Goal: Transaction & Acquisition: Download file/media

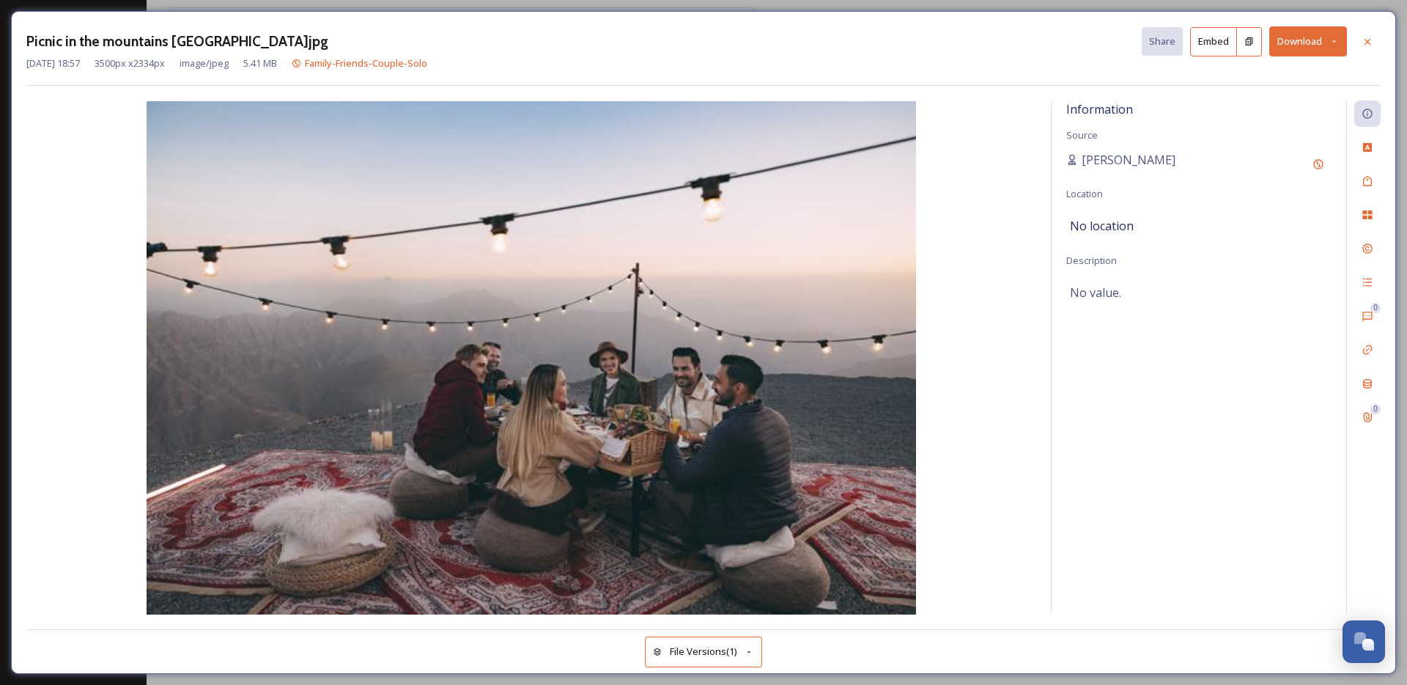
click at [1292, 50] on button "Download" at bounding box center [1308, 41] width 78 height 30
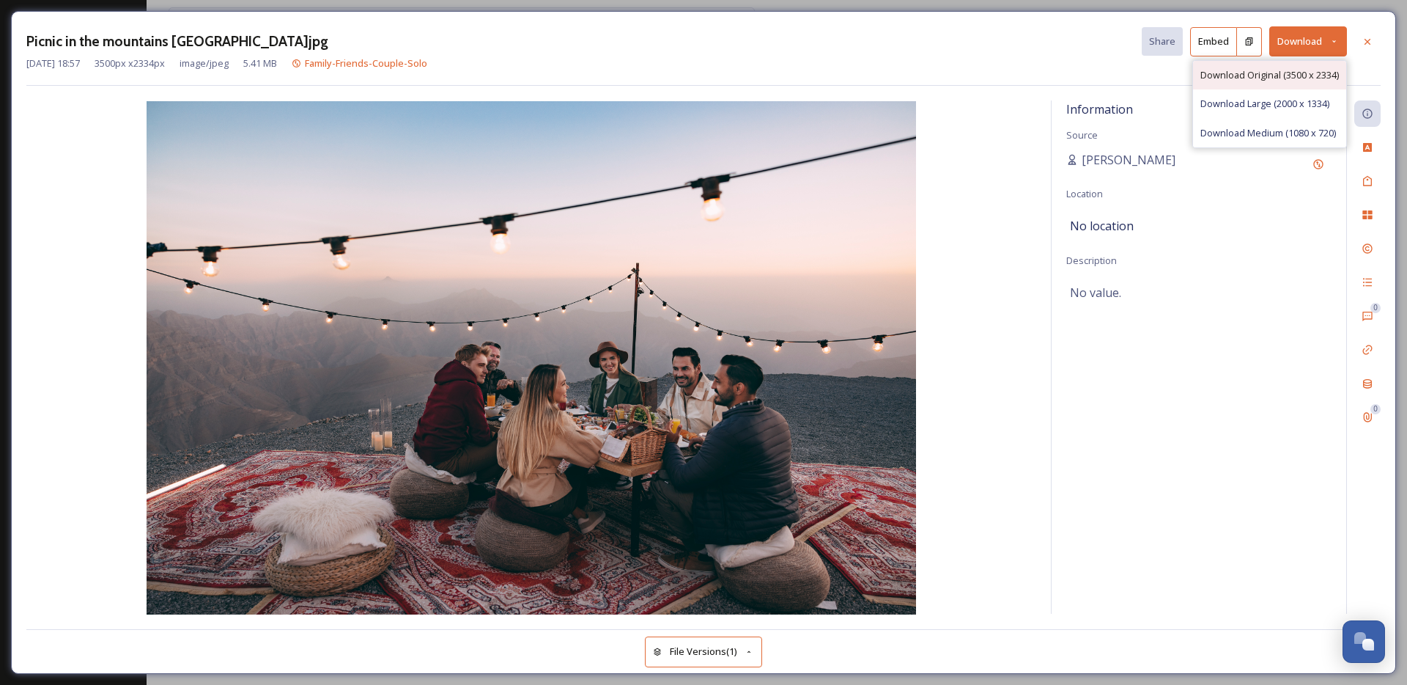
click at [1255, 71] on span "Download Original (3500 x 2334)" at bounding box center [1269, 75] width 139 height 14
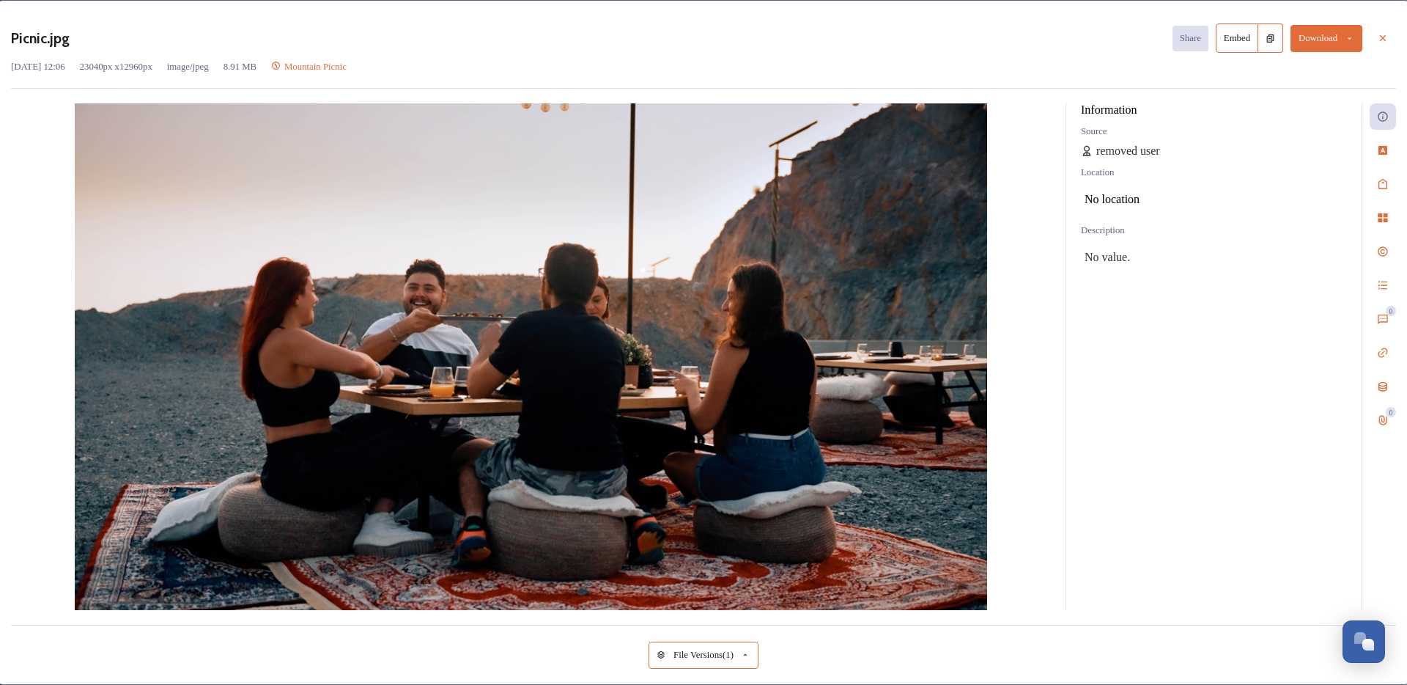
click at [1307, 44] on button "Download" at bounding box center [1327, 38] width 72 height 27
click at [1290, 71] on span "Download Original (23040 x 12960)" at bounding box center [1286, 69] width 138 height 11
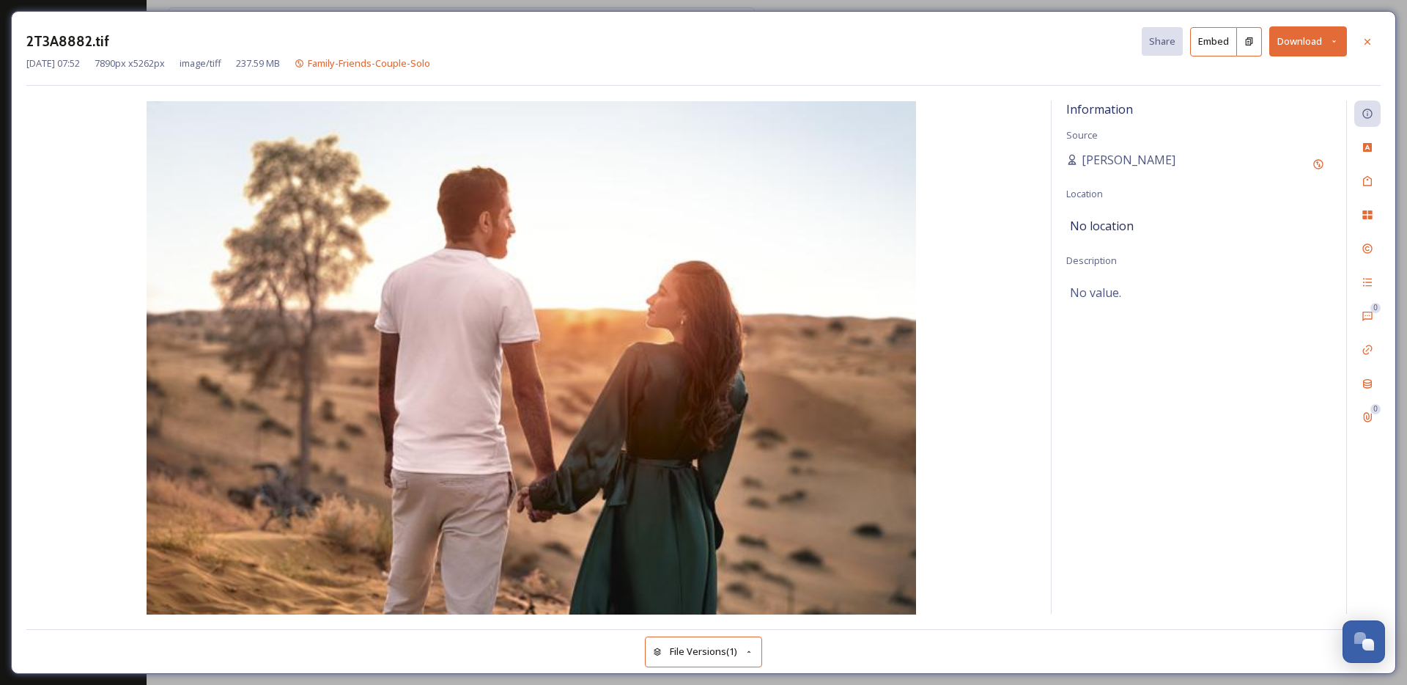
click at [1280, 41] on button "Download" at bounding box center [1308, 41] width 78 height 30
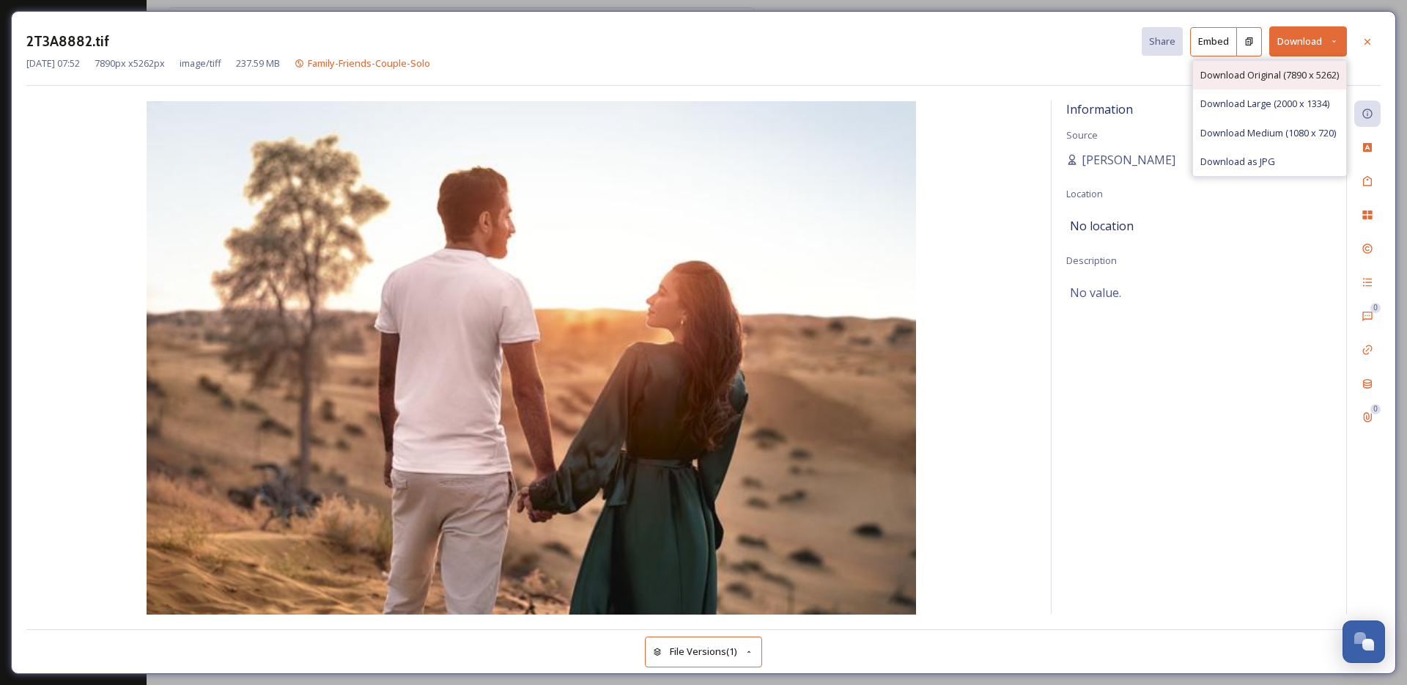
click at [1268, 79] on span "Download Original (7890 x 5262)" at bounding box center [1269, 75] width 139 height 14
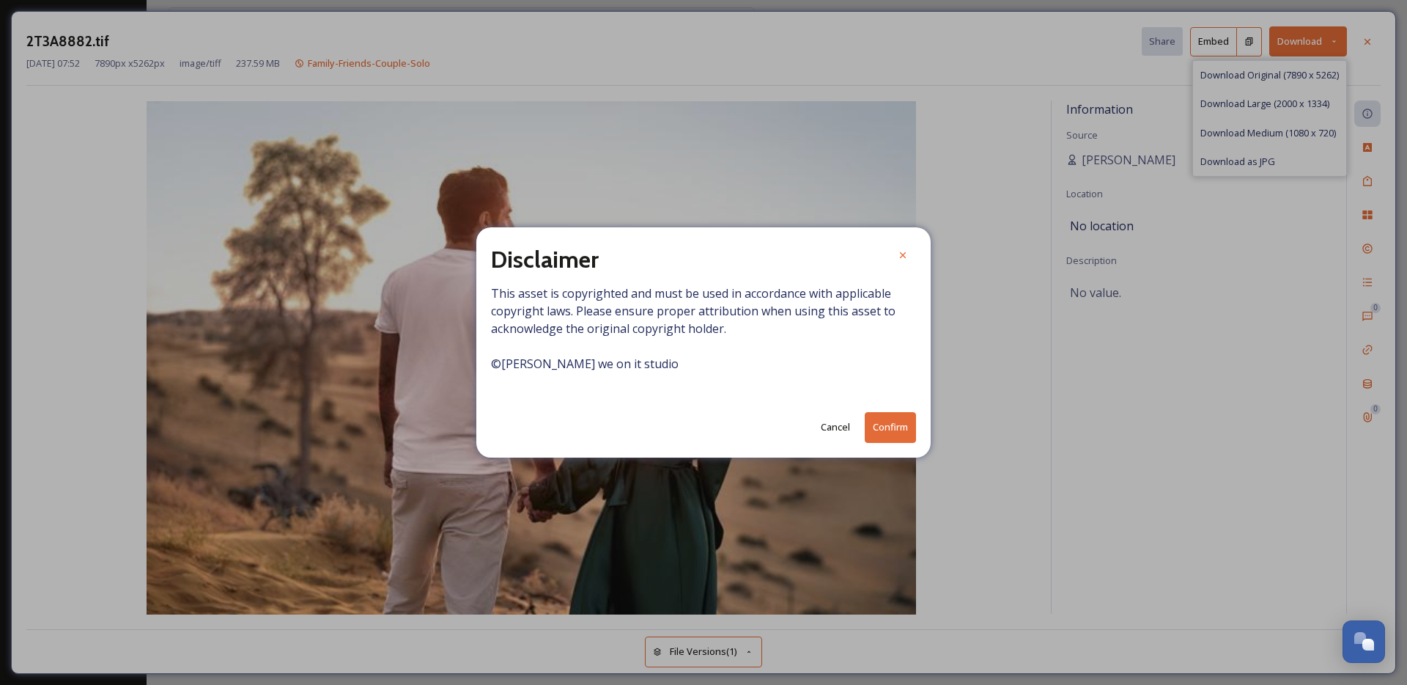
click at [887, 430] on button "Confirm" at bounding box center [890, 427] width 51 height 30
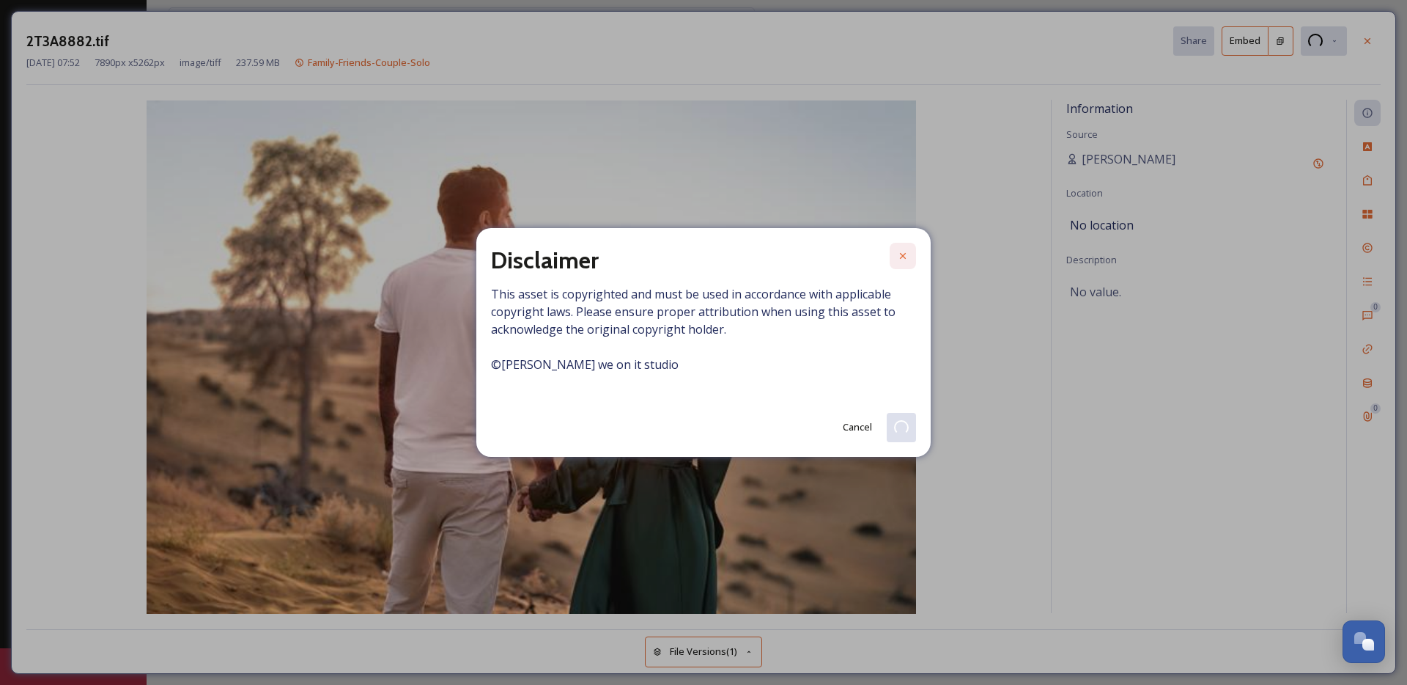
click at [904, 256] on icon at bounding box center [903, 256] width 6 height 6
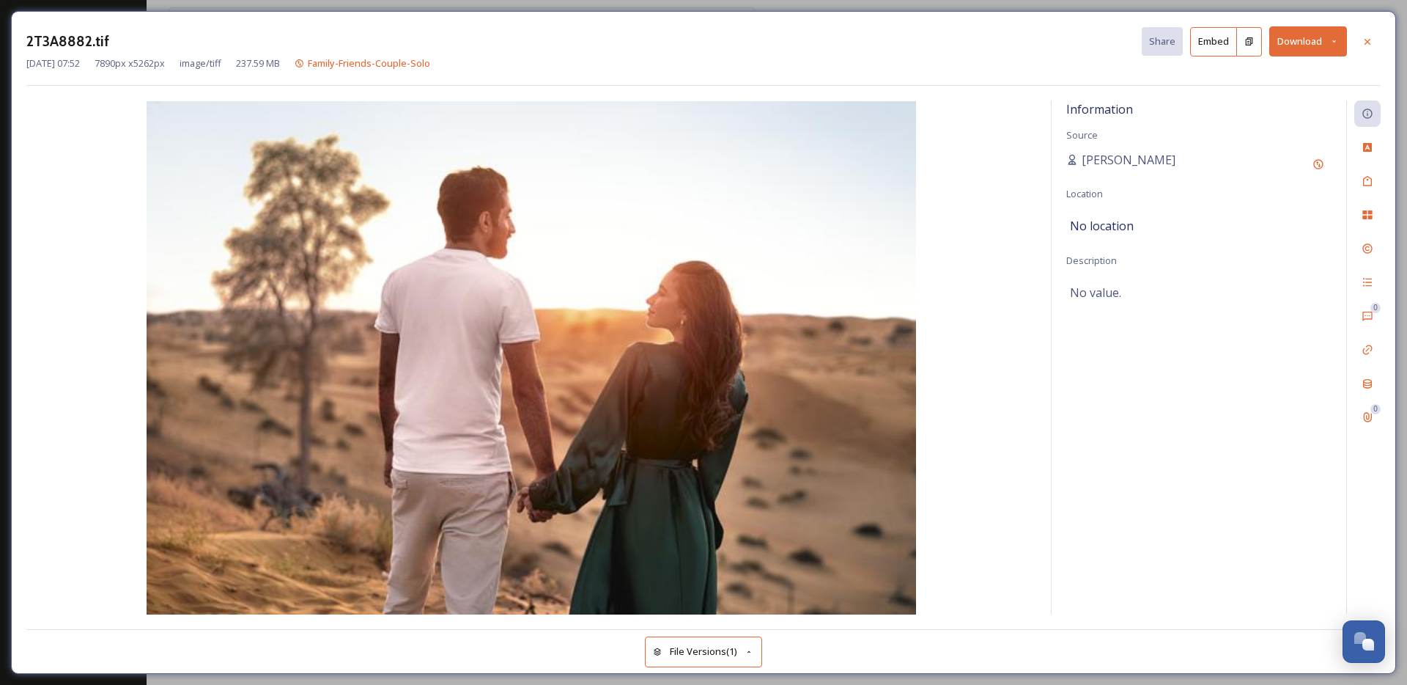
click at [1330, 40] on icon at bounding box center [1334, 42] width 10 height 10
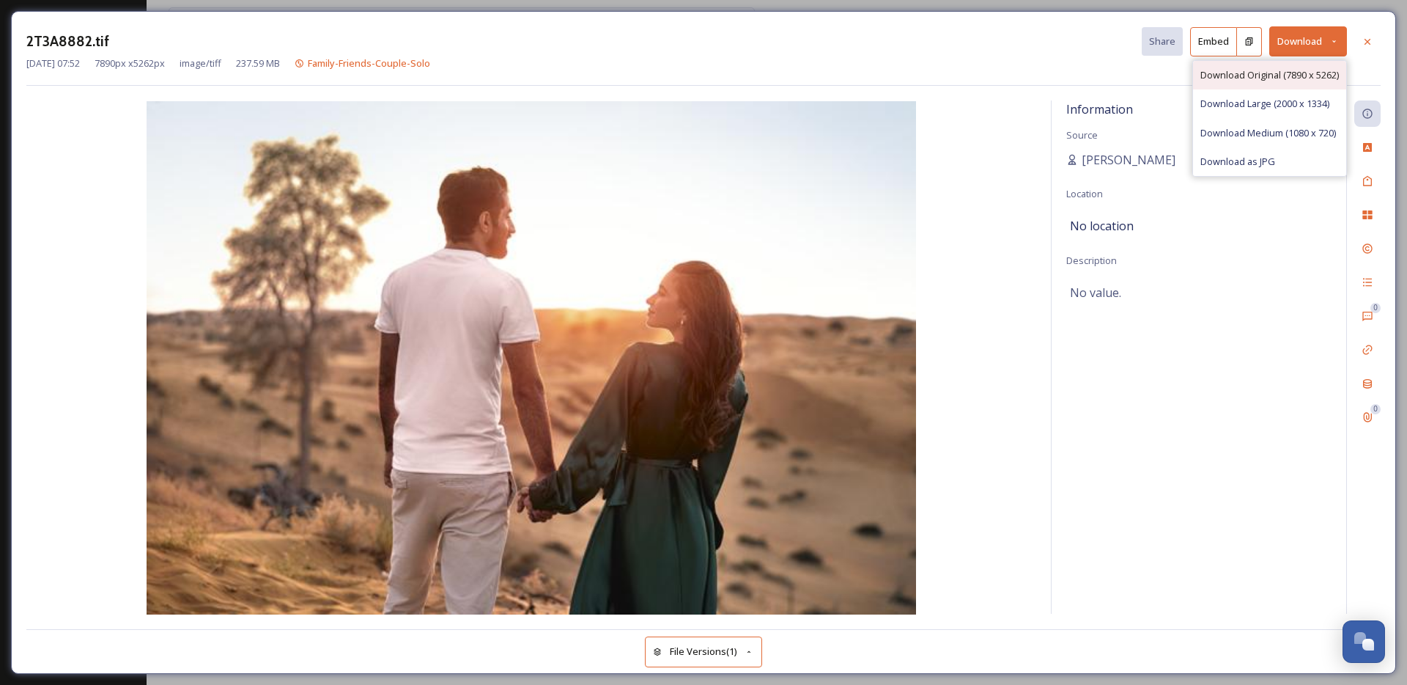
click at [1283, 72] on span "Download Original (7890 x 5262)" at bounding box center [1269, 75] width 139 height 14
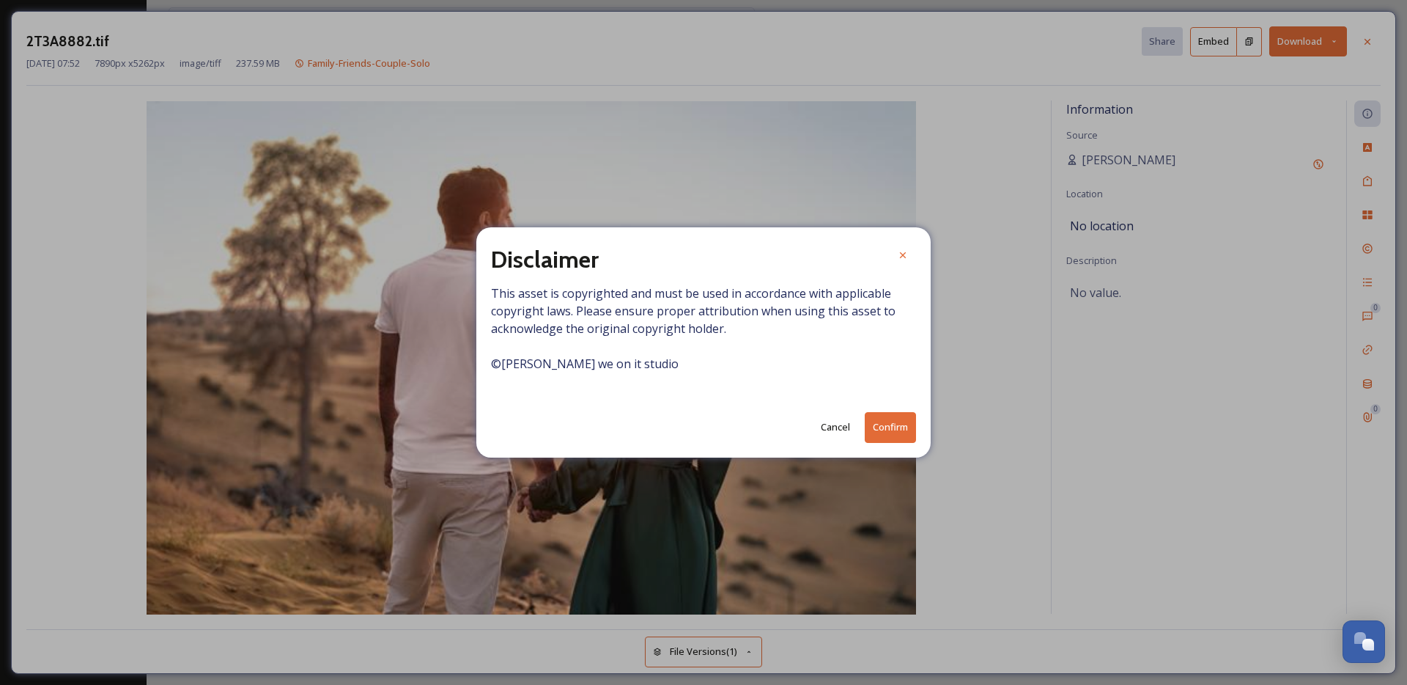
click at [903, 432] on button "Confirm" at bounding box center [890, 427] width 51 height 30
